Goal: Find specific page/section: Find specific page/section

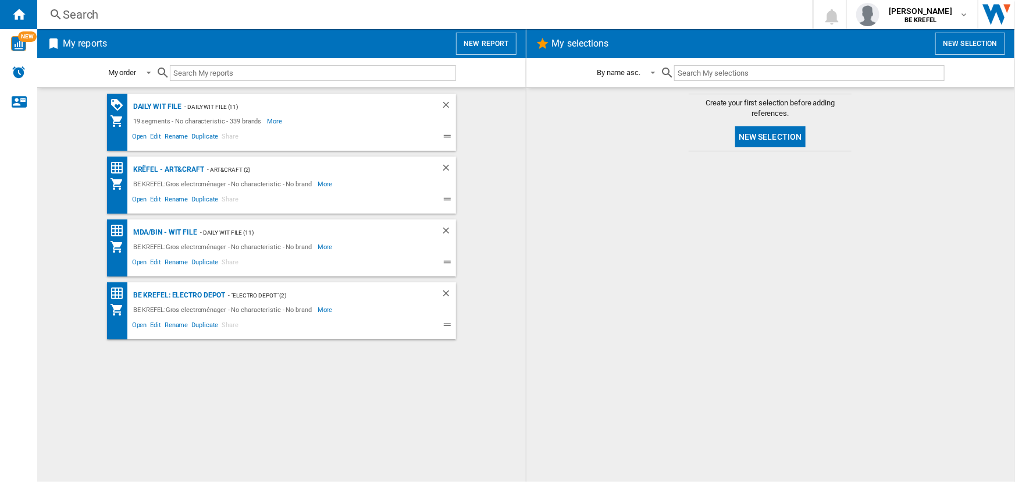
click at [149, 27] on div "Search Search 0 [PERSON_NAME] BE KREFEL BE KREFEL My settings Logout" at bounding box center [526, 241] width 978 height 482
click at [142, 16] on div "Search" at bounding box center [422, 14] width 719 height 16
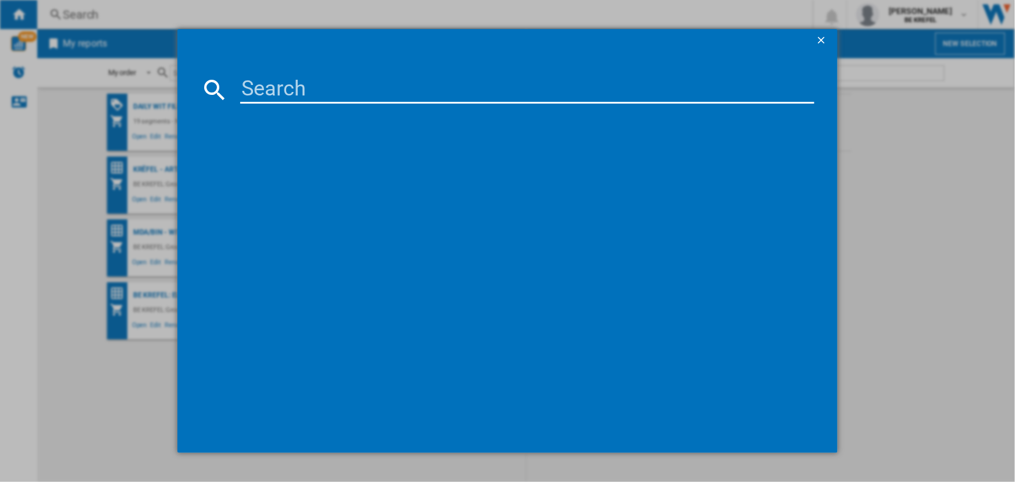
click at [280, 98] on input at bounding box center [526, 90] width 573 height 28
drag, startPoint x: 350, startPoint y: 94, endPoint x: 181, endPoint y: 93, distance: 168.7
click at [179, 93] on md-dialog-content "21007565 Please wait..." at bounding box center [507, 252] width 660 height 401
type input "21007565"
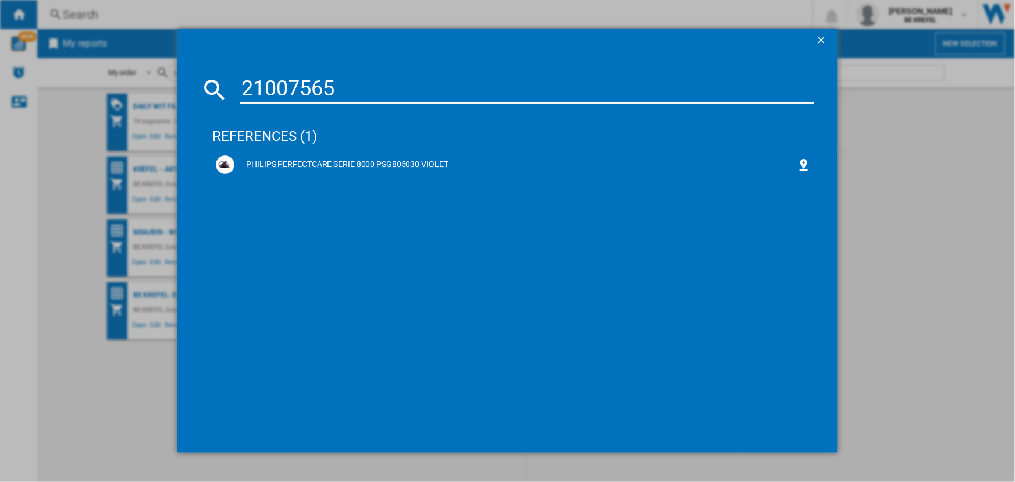
click at [367, 163] on div "PHILIPS PERFECTCARE SERIE 8000 PSG805030 VIOLET" at bounding box center [515, 165] width 562 height 12
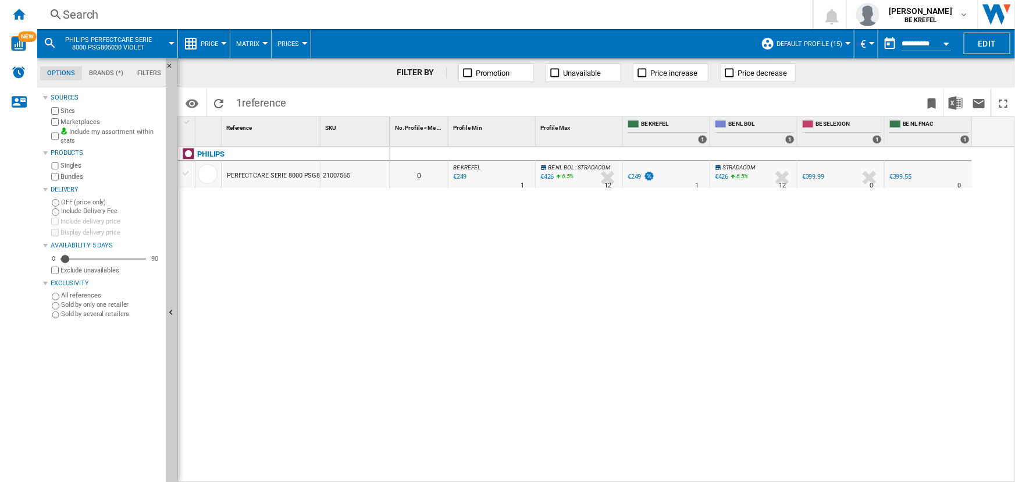
click at [222, 43] on div at bounding box center [224, 43] width 6 height 3
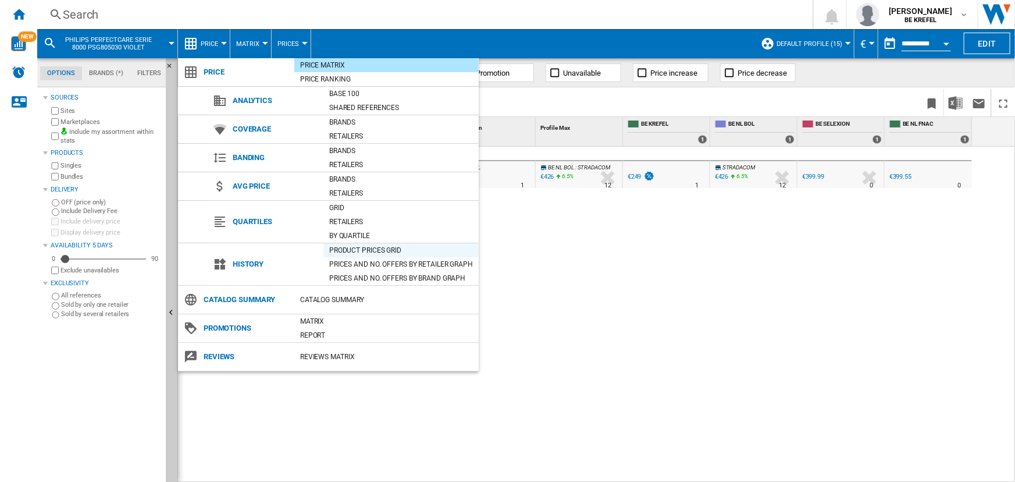
click at [345, 245] on div "Product prices grid" at bounding box center [400, 250] width 155 height 12
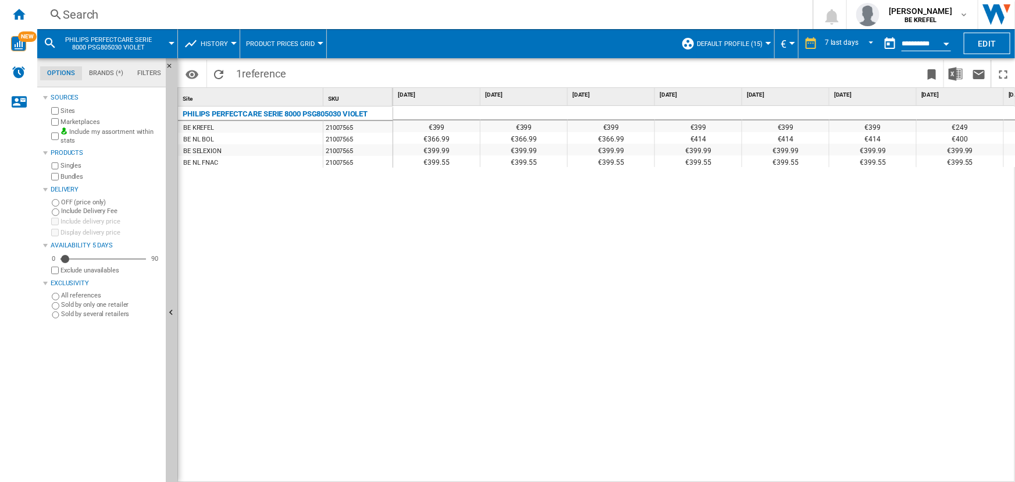
scroll to position [0, 75]
